Goal: Find contact information: Find contact information

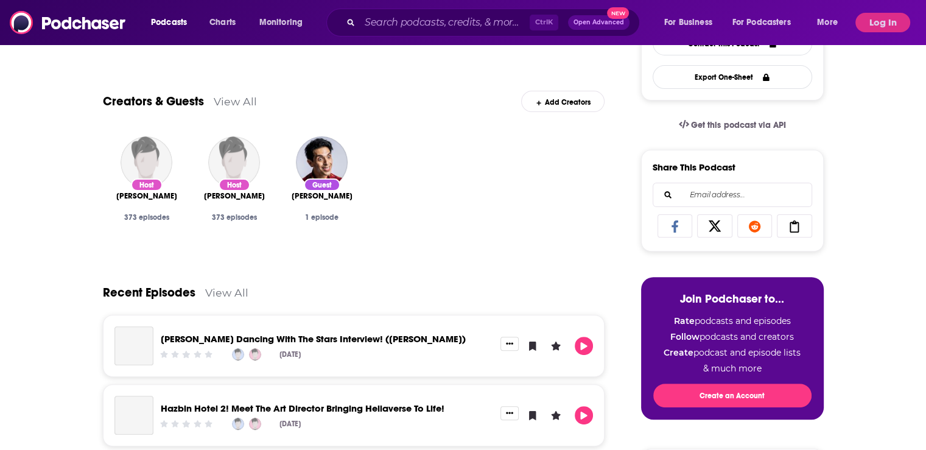
scroll to position [365, 0]
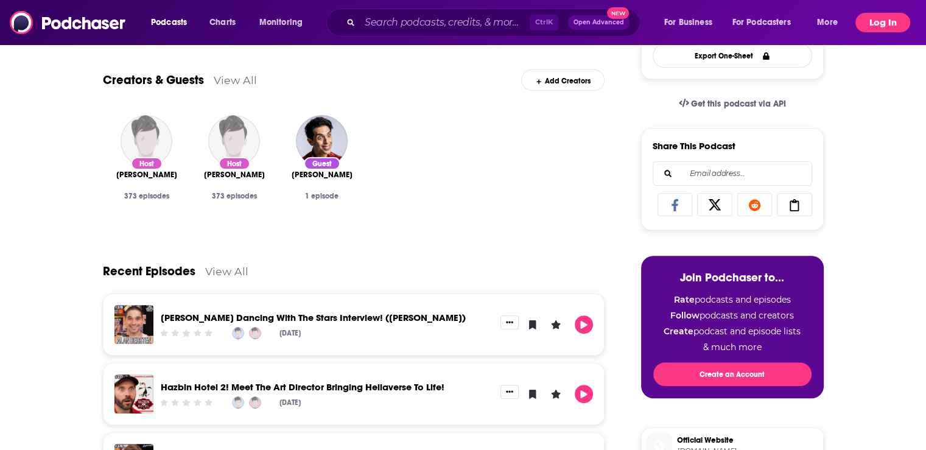
click at [891, 23] on button "Log In" at bounding box center [882, 22] width 55 height 19
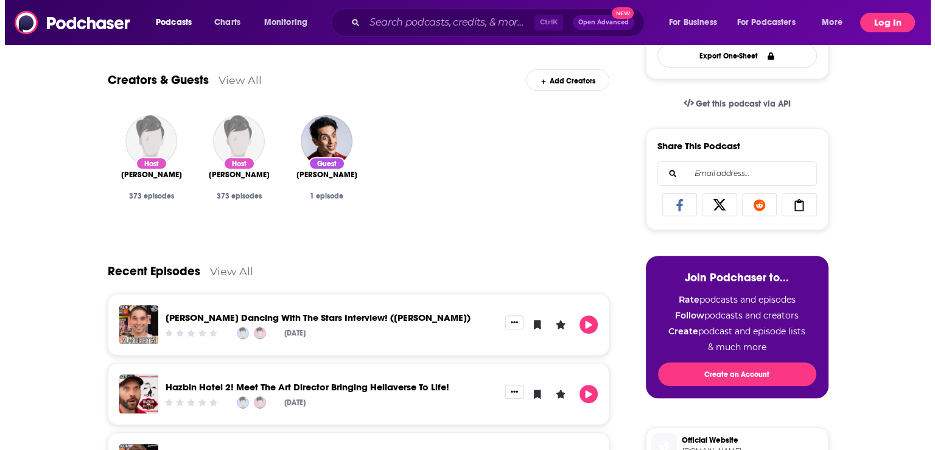
scroll to position [0, 0]
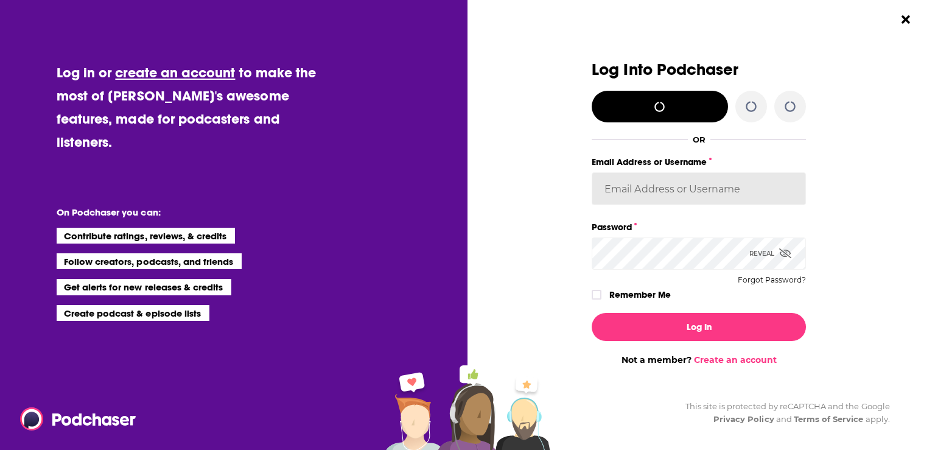
type input "hpoole"
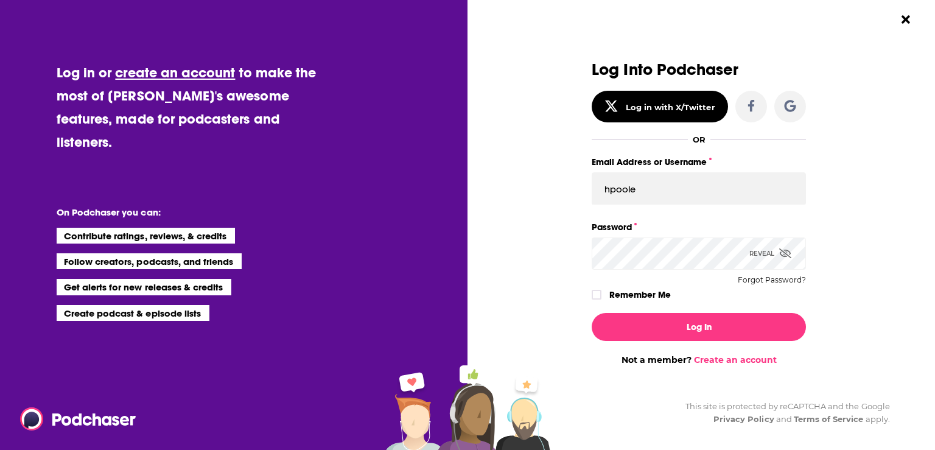
click at [622, 298] on label "Remember Me" at bounding box center [639, 295] width 61 height 16
click at [600, 300] on input "rememberMe" at bounding box center [596, 300] width 7 height 0
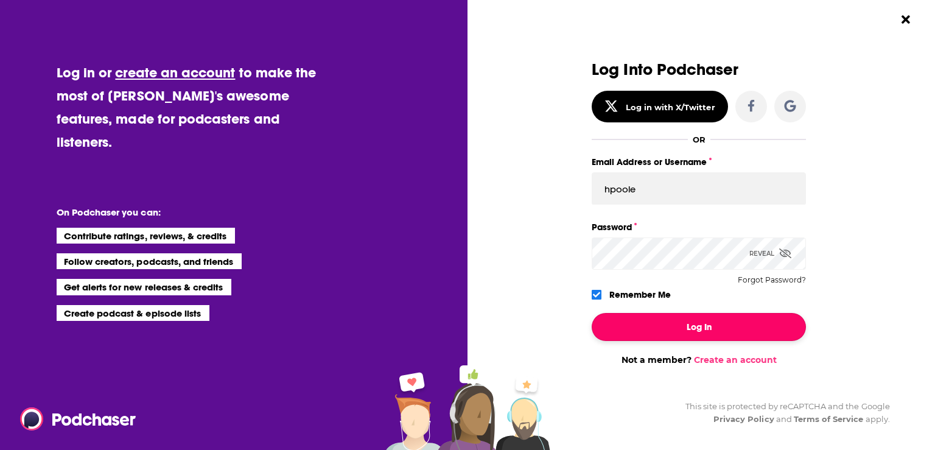
click at [650, 326] on button "Log In" at bounding box center [698, 327] width 214 height 28
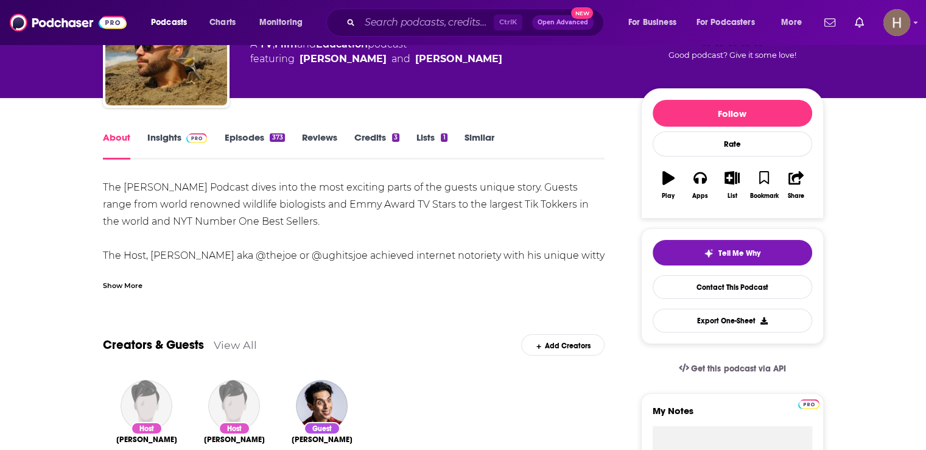
scroll to position [122, 0]
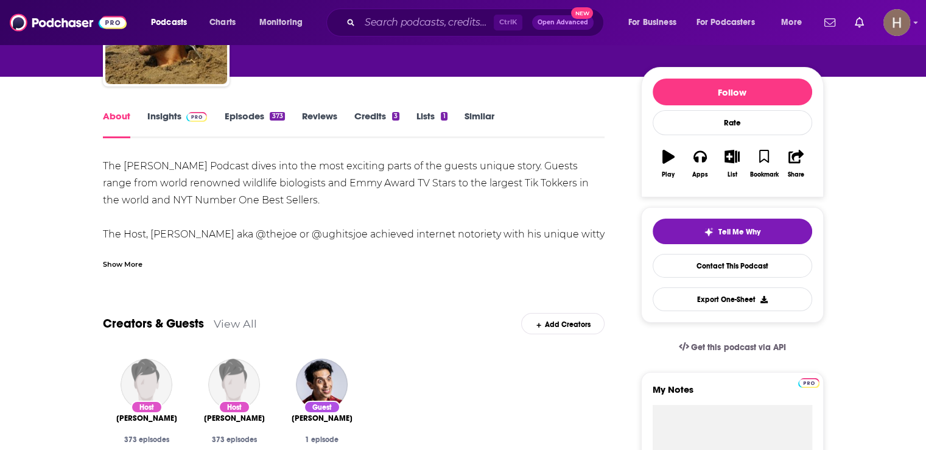
click at [381, 116] on link "Credits 3" at bounding box center [376, 124] width 45 height 28
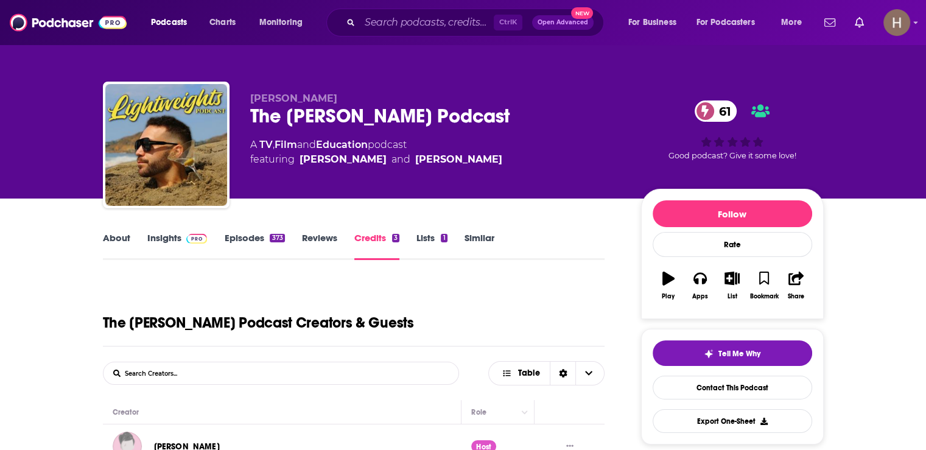
click at [115, 237] on link "About" at bounding box center [116, 246] width 27 height 28
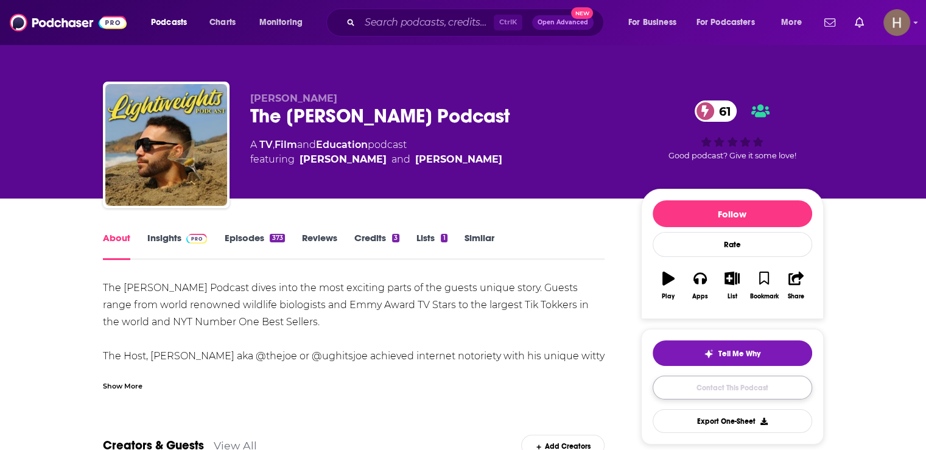
click at [762, 386] on link "Contact This Podcast" at bounding box center [731, 387] width 159 height 24
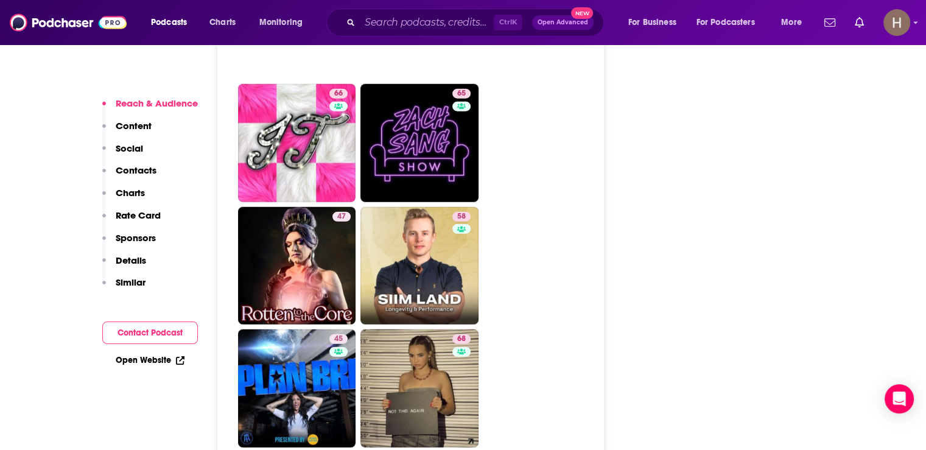
scroll to position [3092, 0]
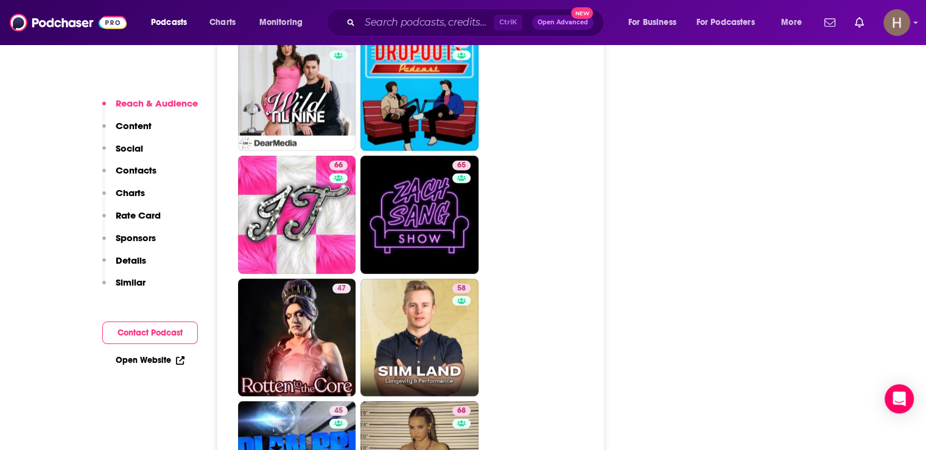
click at [144, 334] on button "Contact Podcast" at bounding box center [150, 332] width 96 height 23
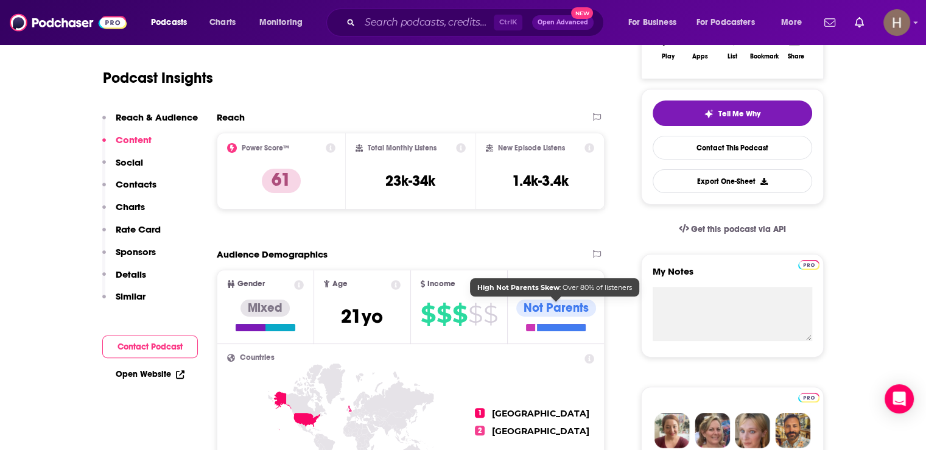
scroll to position [0, 0]
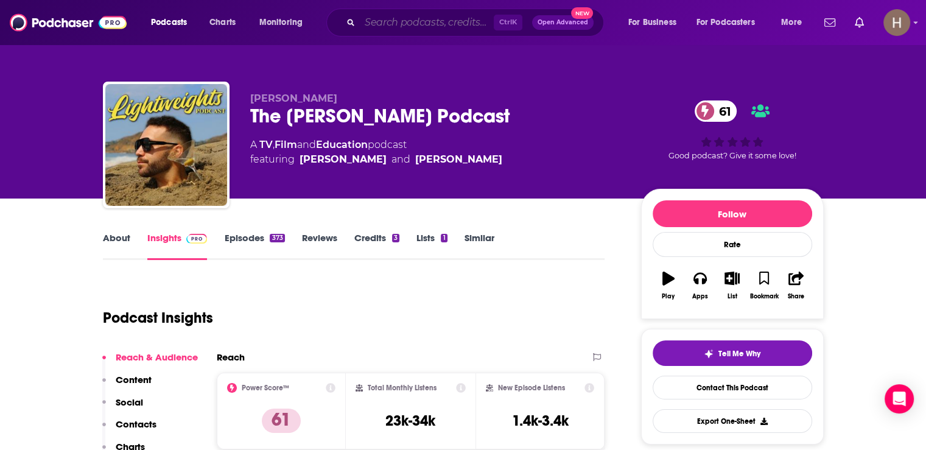
click at [401, 20] on input "Search podcasts, credits, & more..." at bounding box center [427, 22] width 134 height 19
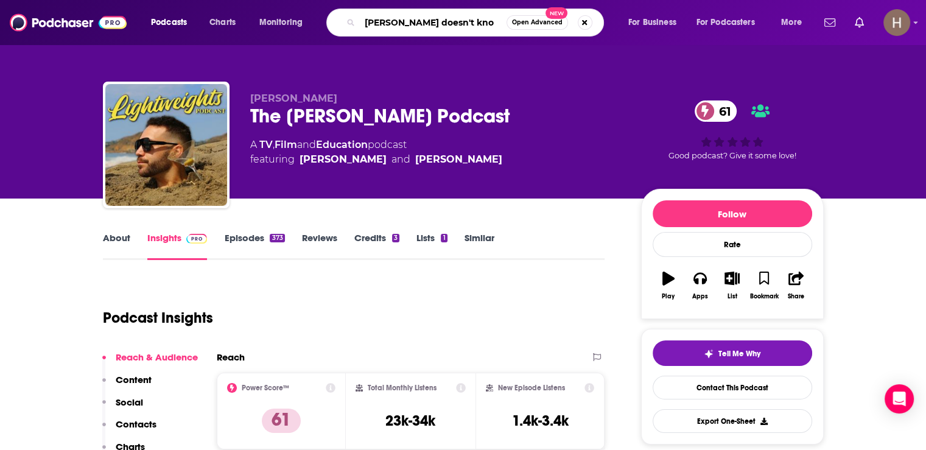
type input "[PERSON_NAME] doesn't know"
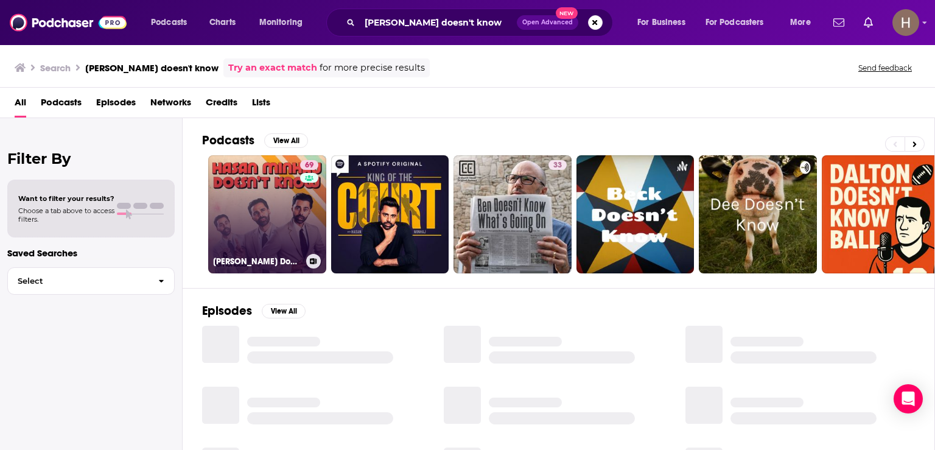
click at [272, 211] on link "69 [PERSON_NAME] Doesn't Know" at bounding box center [267, 214] width 118 height 118
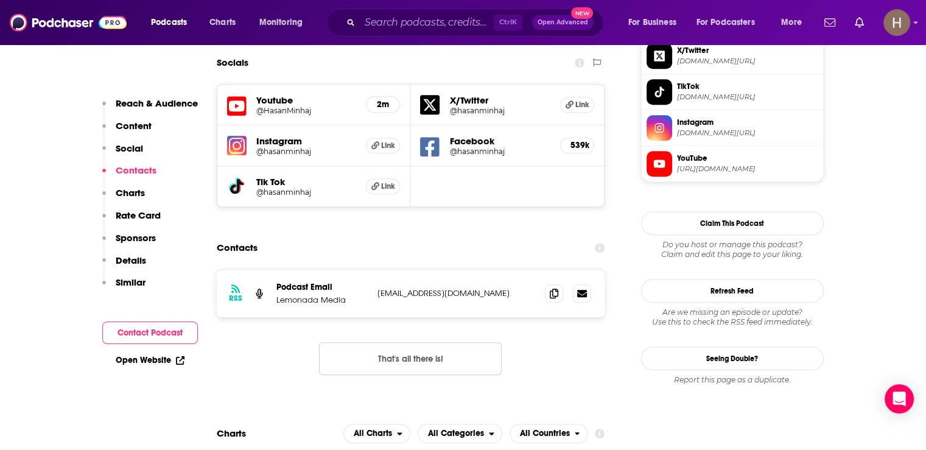
scroll to position [1156, 0]
